Goal: Task Accomplishment & Management: Use online tool/utility

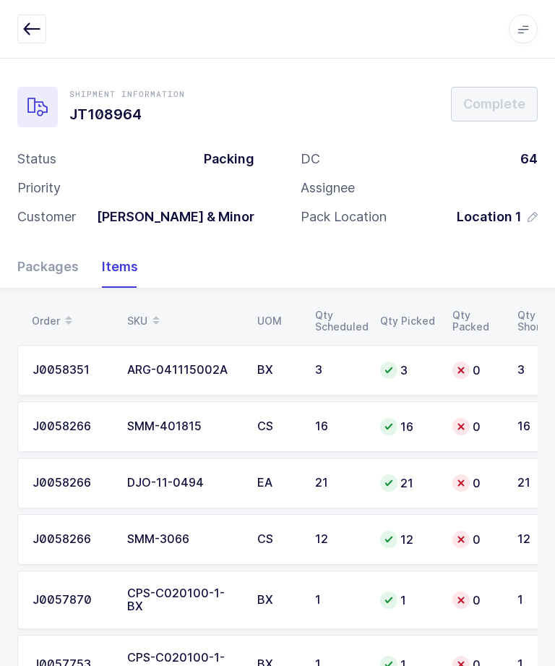
scroll to position [48, 0]
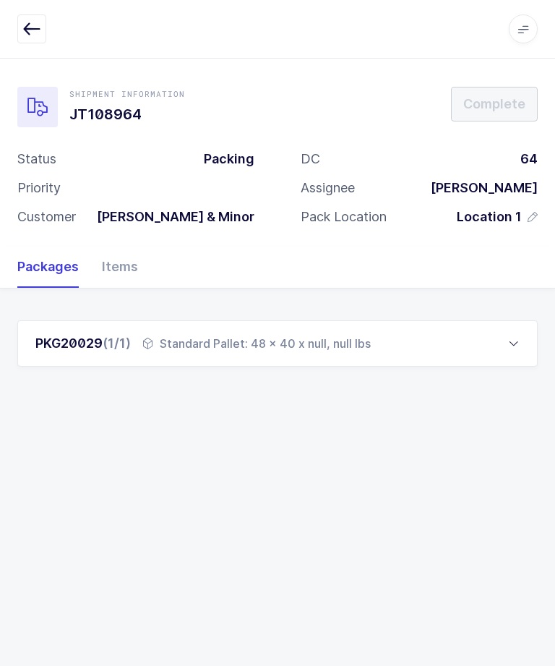
click at [432, 341] on div "PKG20029 (1/1) Standard Pallet: 48 x 40 x null, null lbs" at bounding box center [277, 343] width 520 height 46
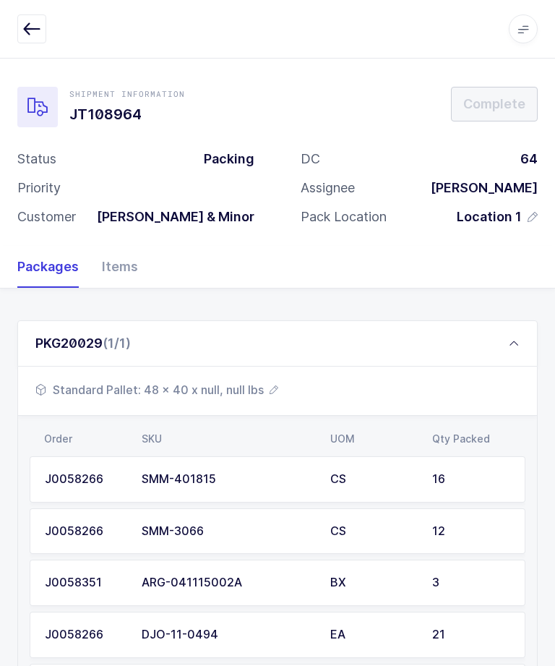
click at [36, 35] on icon "button" at bounding box center [31, 28] width 17 height 17
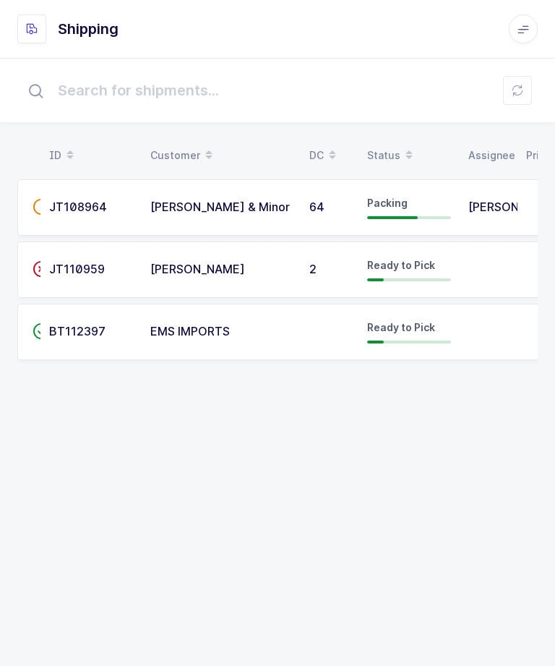
click at [342, 197] on td "64" at bounding box center [330, 207] width 58 height 56
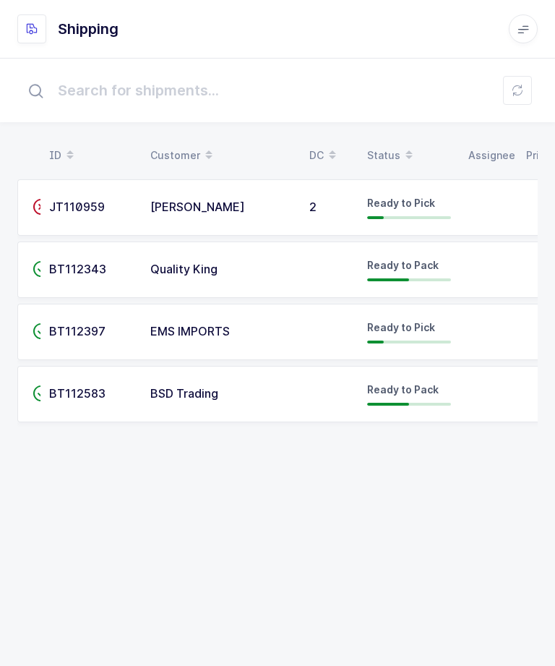
click at [466, 269] on td at bounding box center [489, 269] width 58 height 56
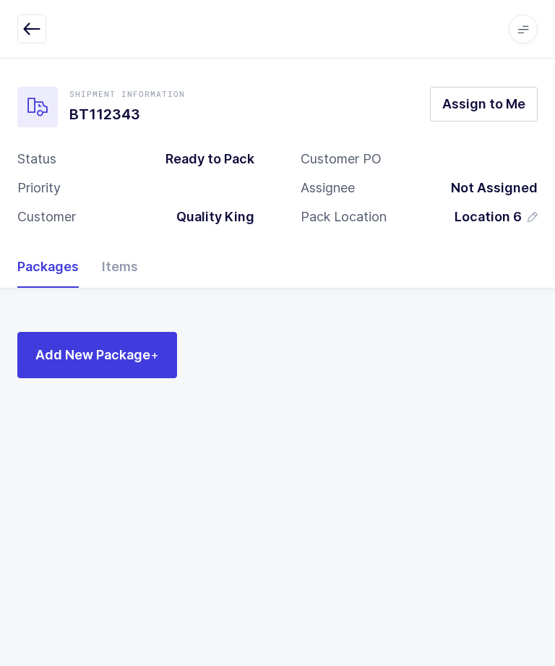
click at [111, 262] on div "Items" at bounding box center [114, 267] width 48 height 42
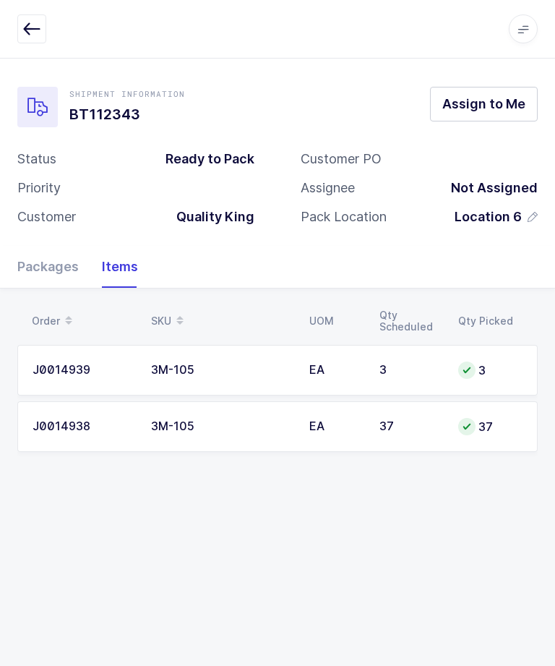
click at [46, 263] on div "Packages" at bounding box center [53, 267] width 73 height 42
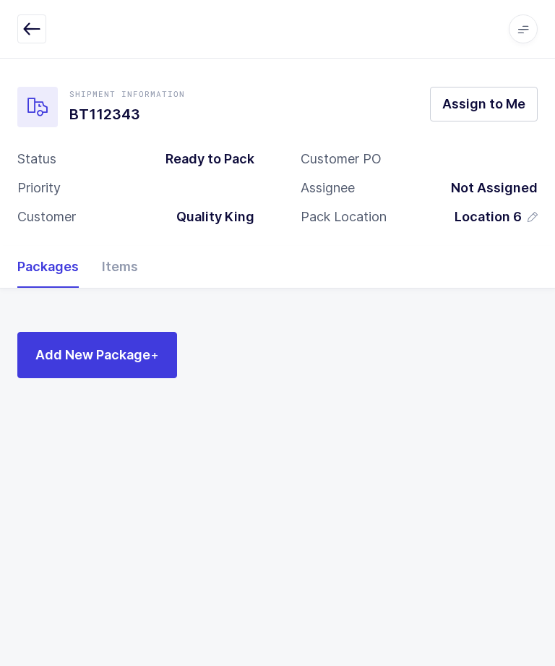
click at [78, 356] on span "Add New Package +" at bounding box center [97, 355] width 124 height 18
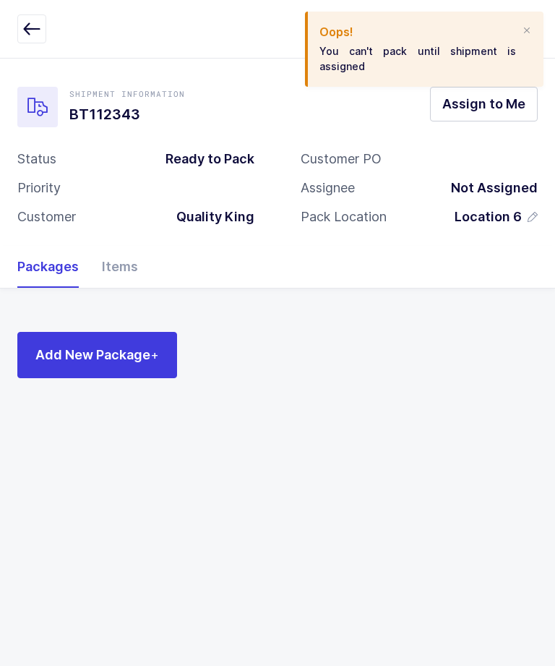
click at [35, 35] on icon "button" at bounding box center [31, 28] width 17 height 17
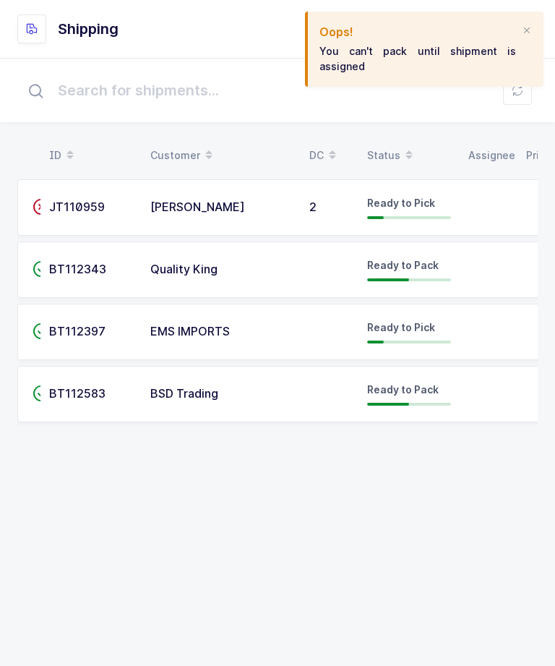
click at [534, 25] on div "Oops! You can't pack until shipment is assigned" at bounding box center [424, 49] width 239 height 75
click at [528, 29] on div at bounding box center [527, 31] width 12 height 13
